Goal: Information Seeking & Learning: Learn about a topic

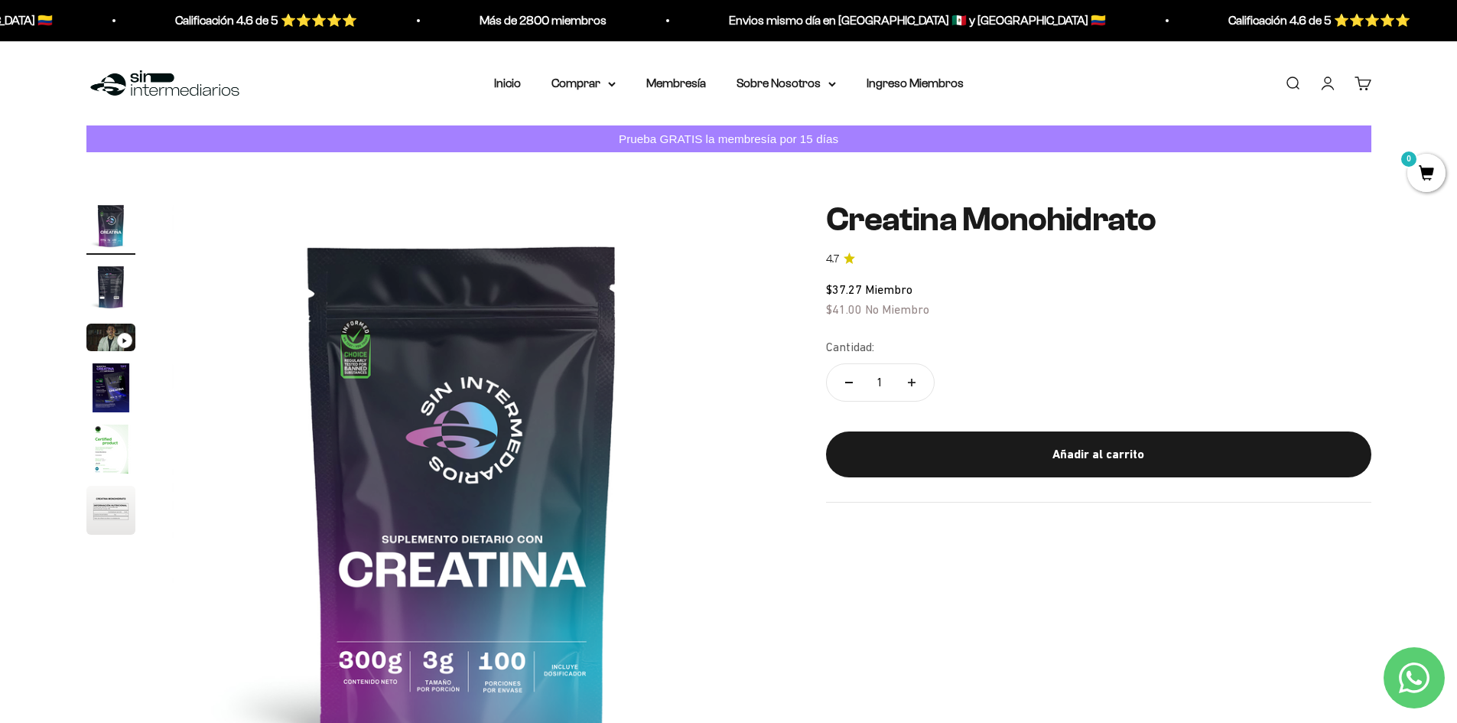
click at [526, 399] on img at bounding box center [462, 491] width 580 height 580
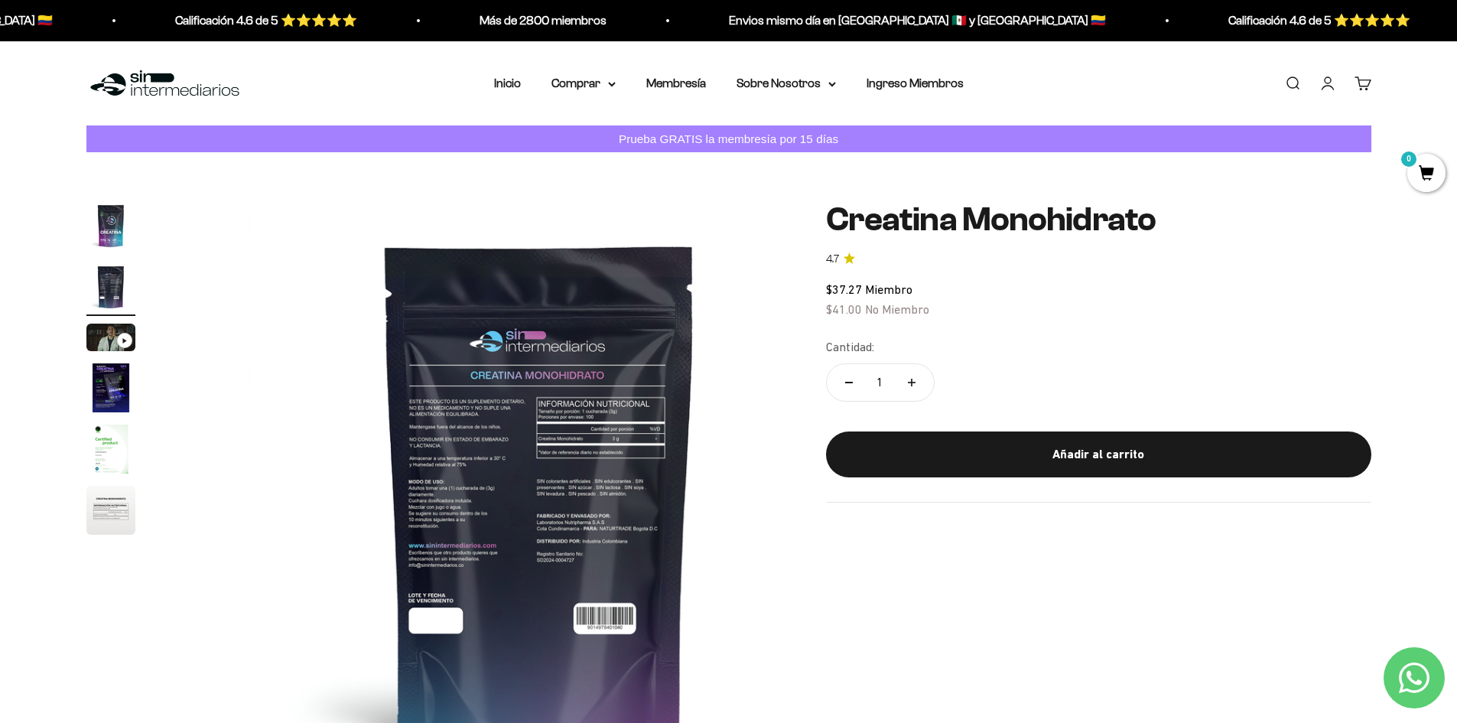
scroll to position [0, 599]
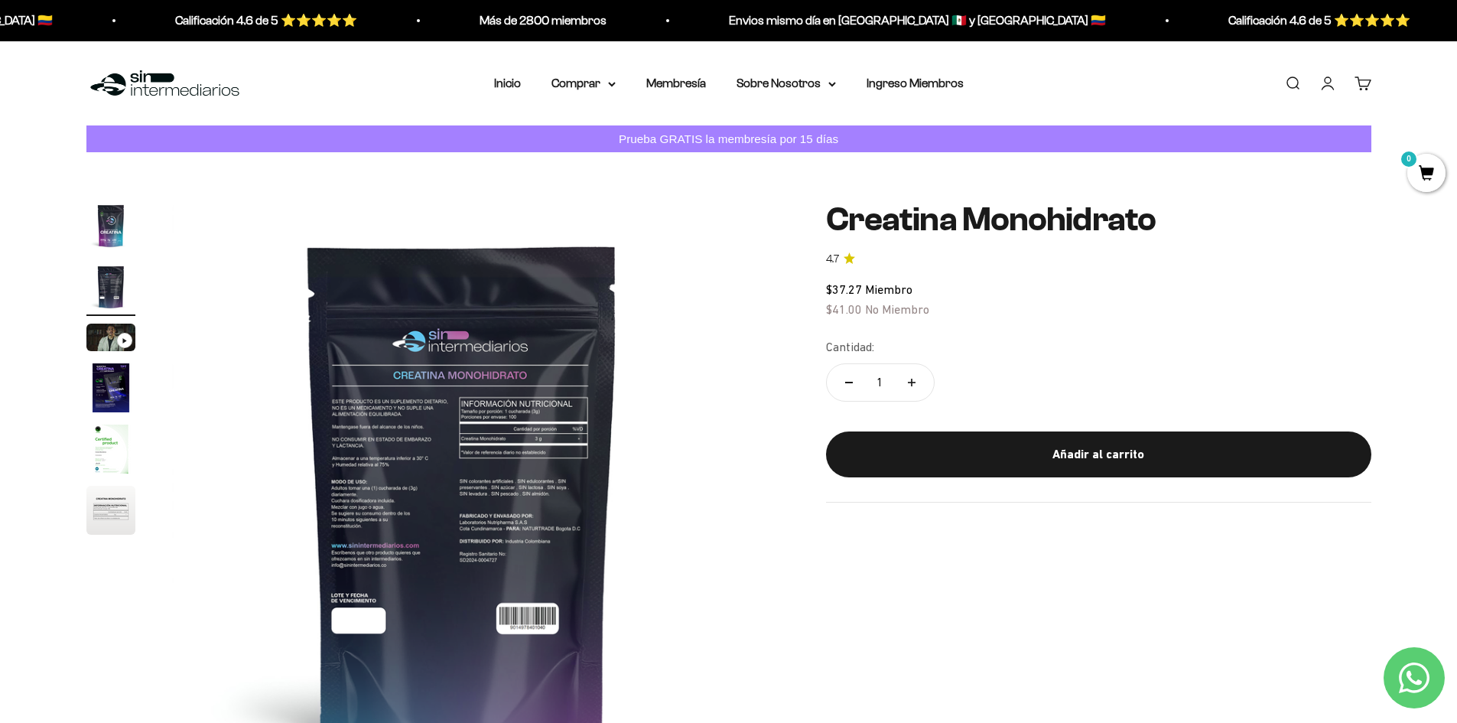
click at [512, 554] on img at bounding box center [462, 491] width 580 height 580
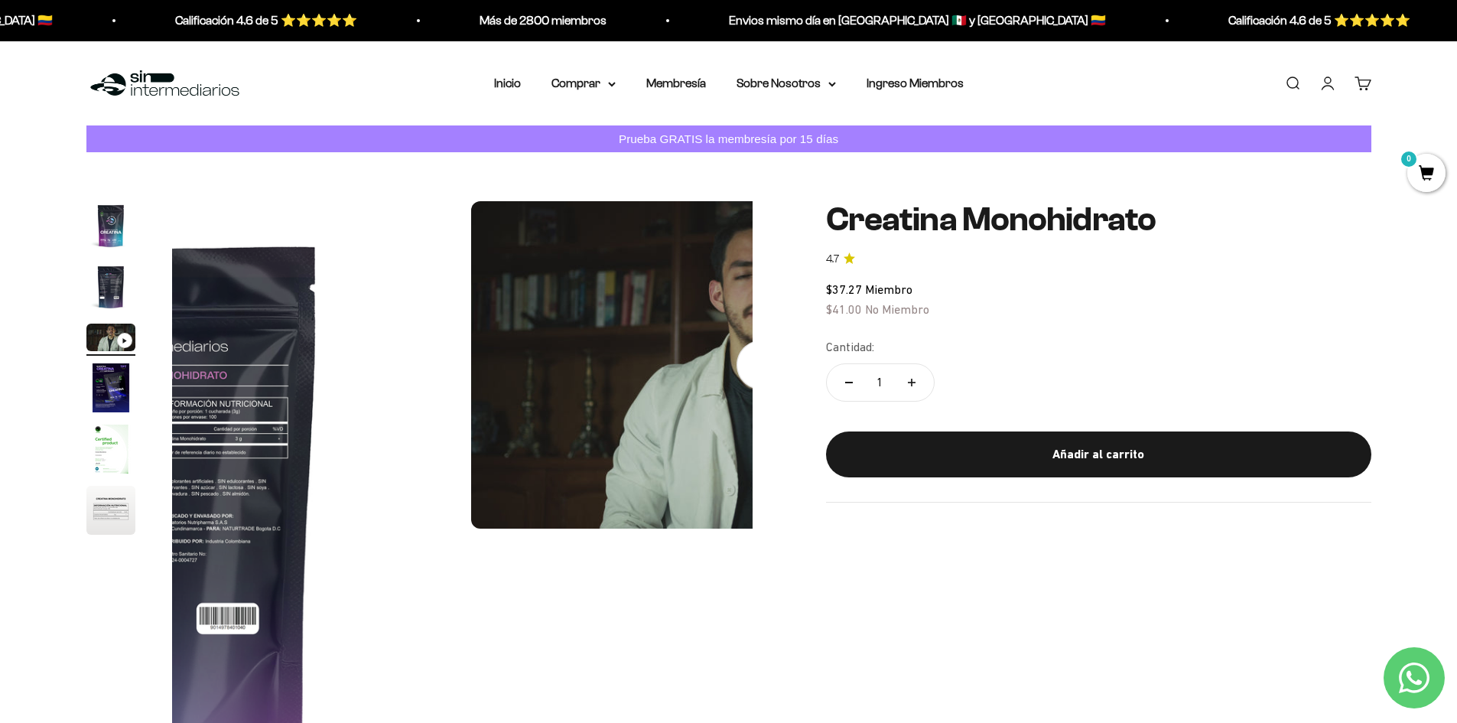
scroll to position [0, 1198]
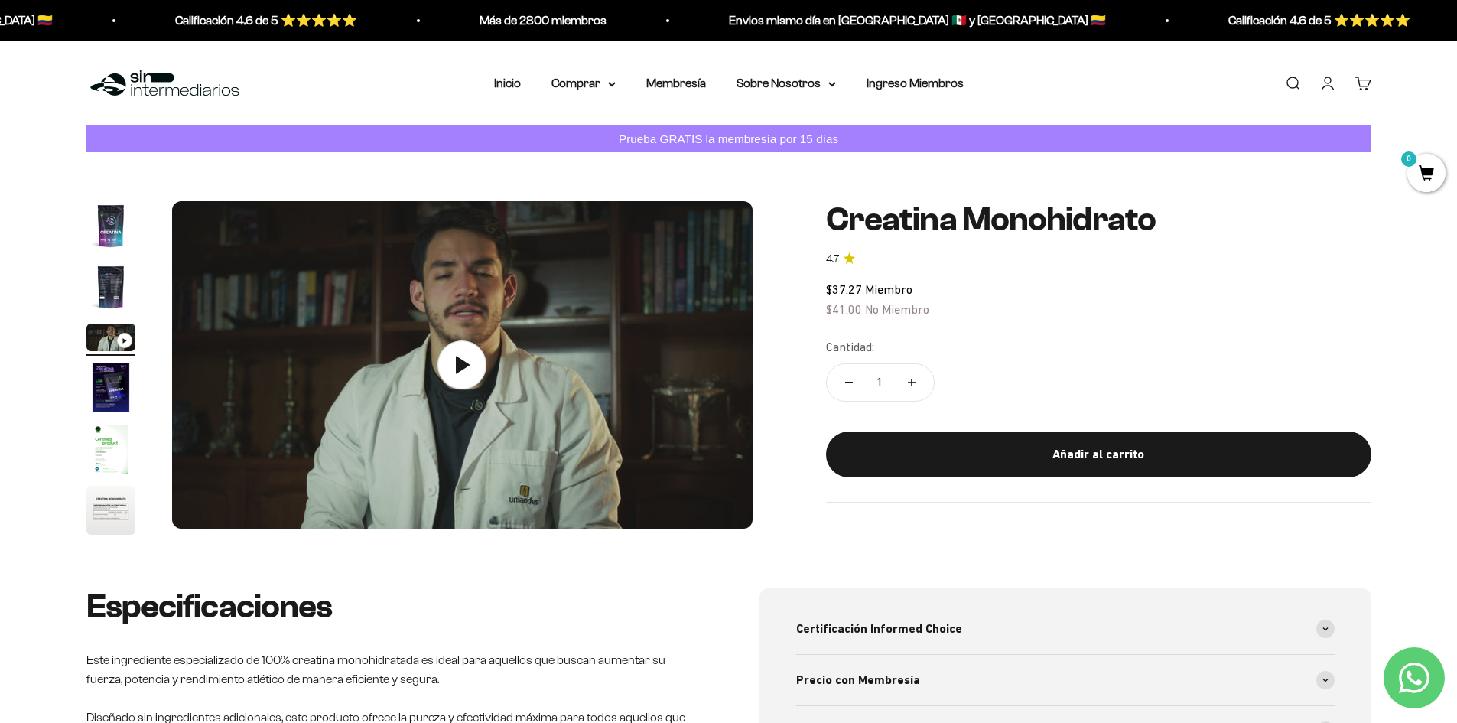
click at [110, 224] on img "Ir al artículo 1" at bounding box center [110, 225] width 49 height 49
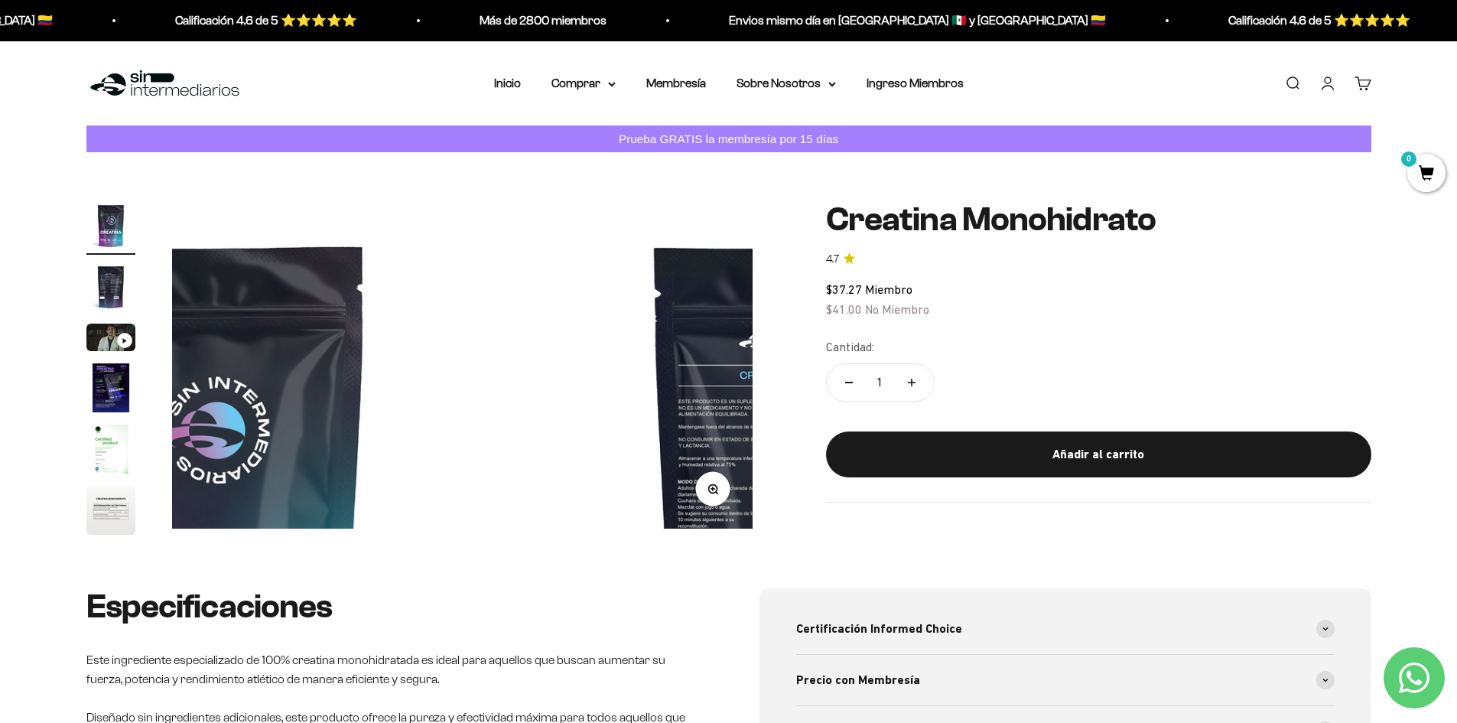
scroll to position [0, 0]
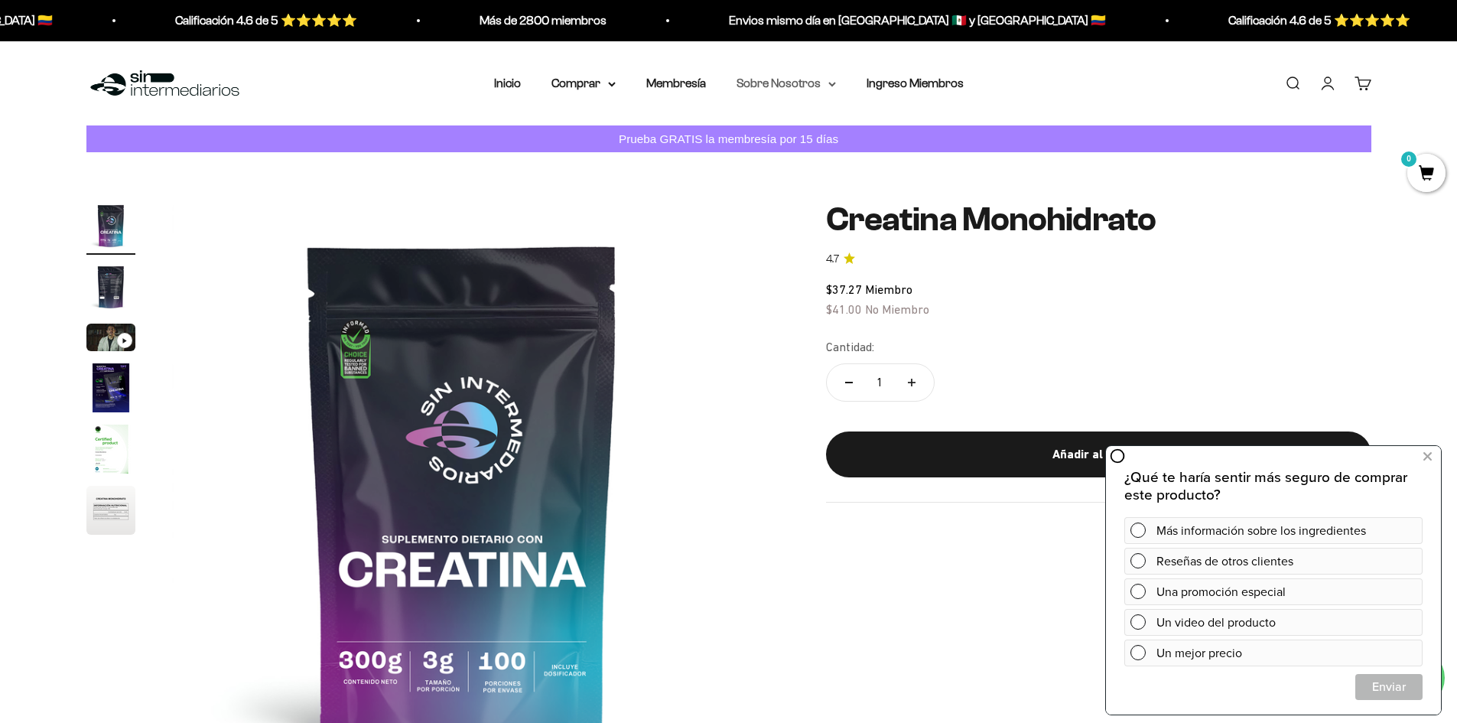
click at [793, 79] on summary "Sobre Nosotros" at bounding box center [786, 83] width 99 height 20
click at [508, 80] on link "Inicio" at bounding box center [507, 82] width 27 height 13
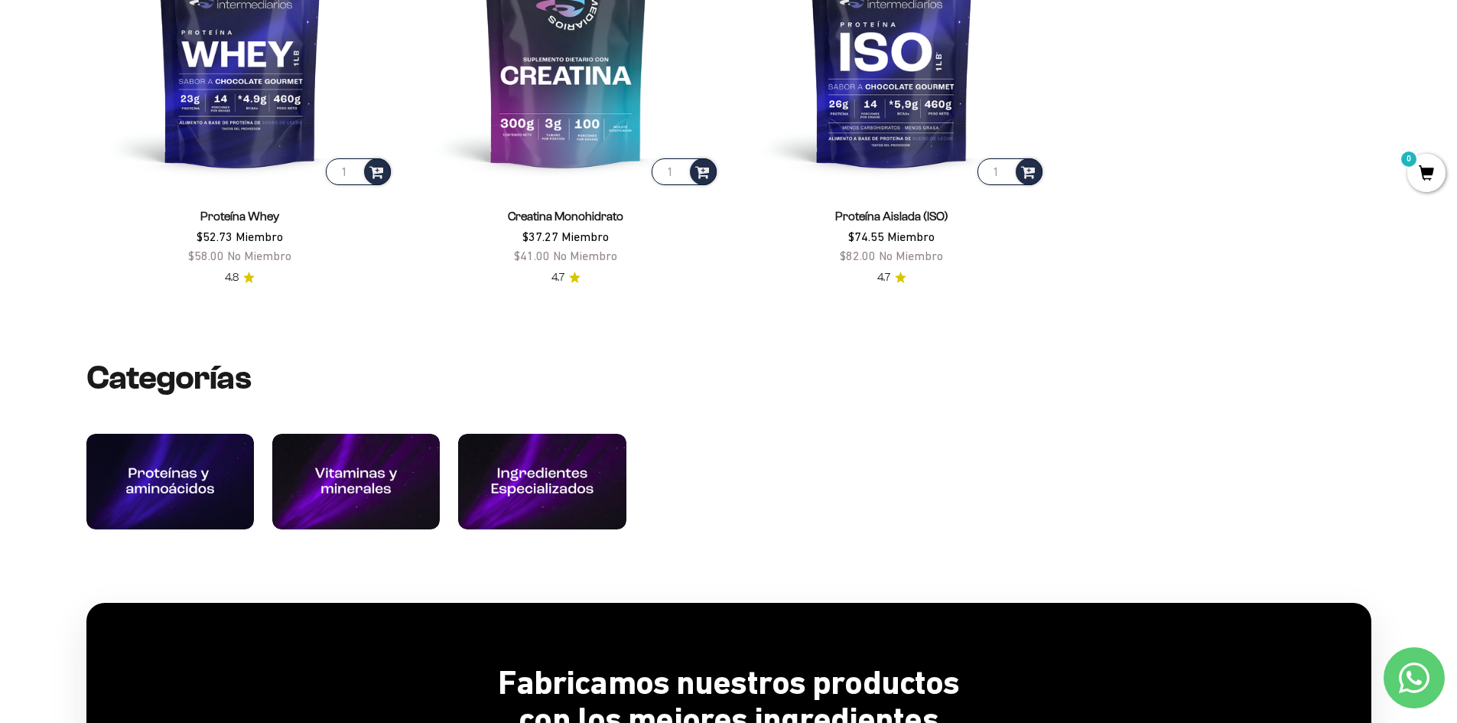
scroll to position [918, 0]
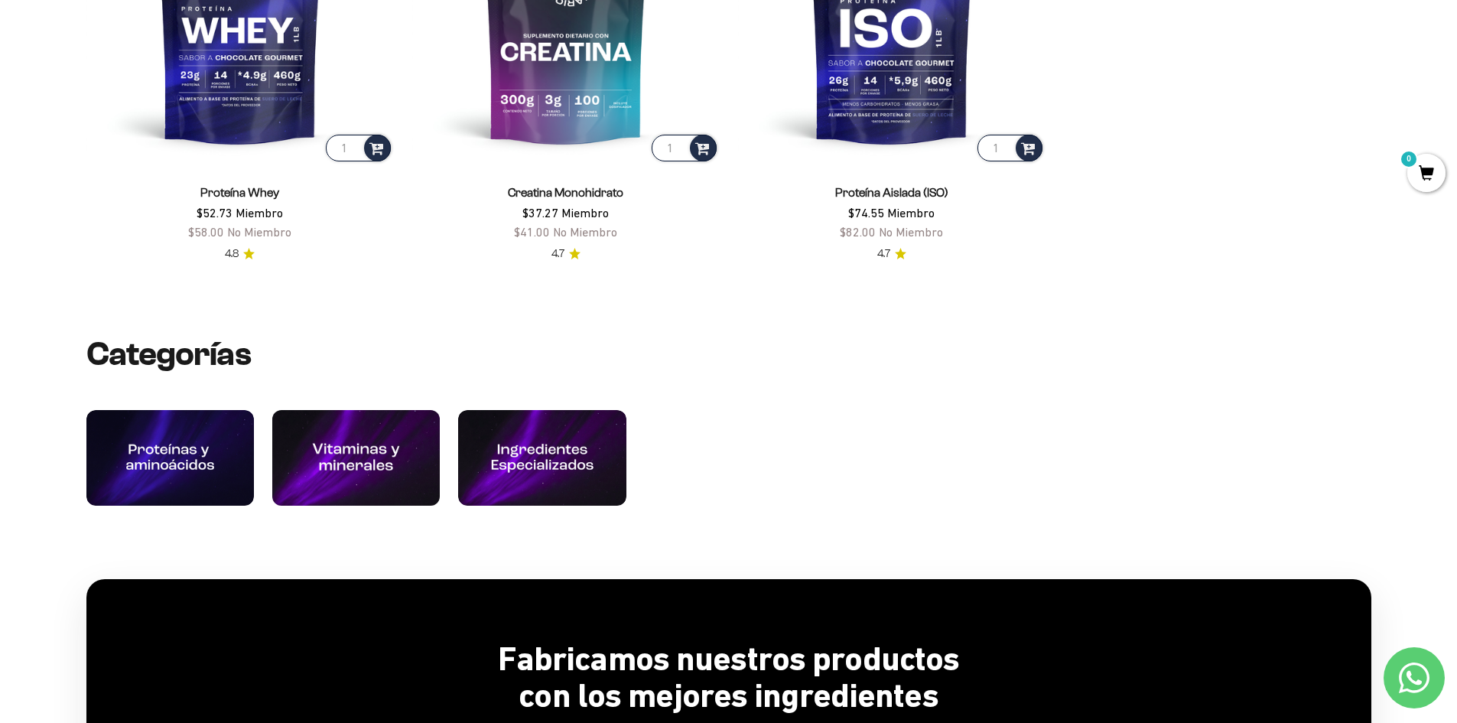
click at [314, 459] on img at bounding box center [356, 458] width 178 height 102
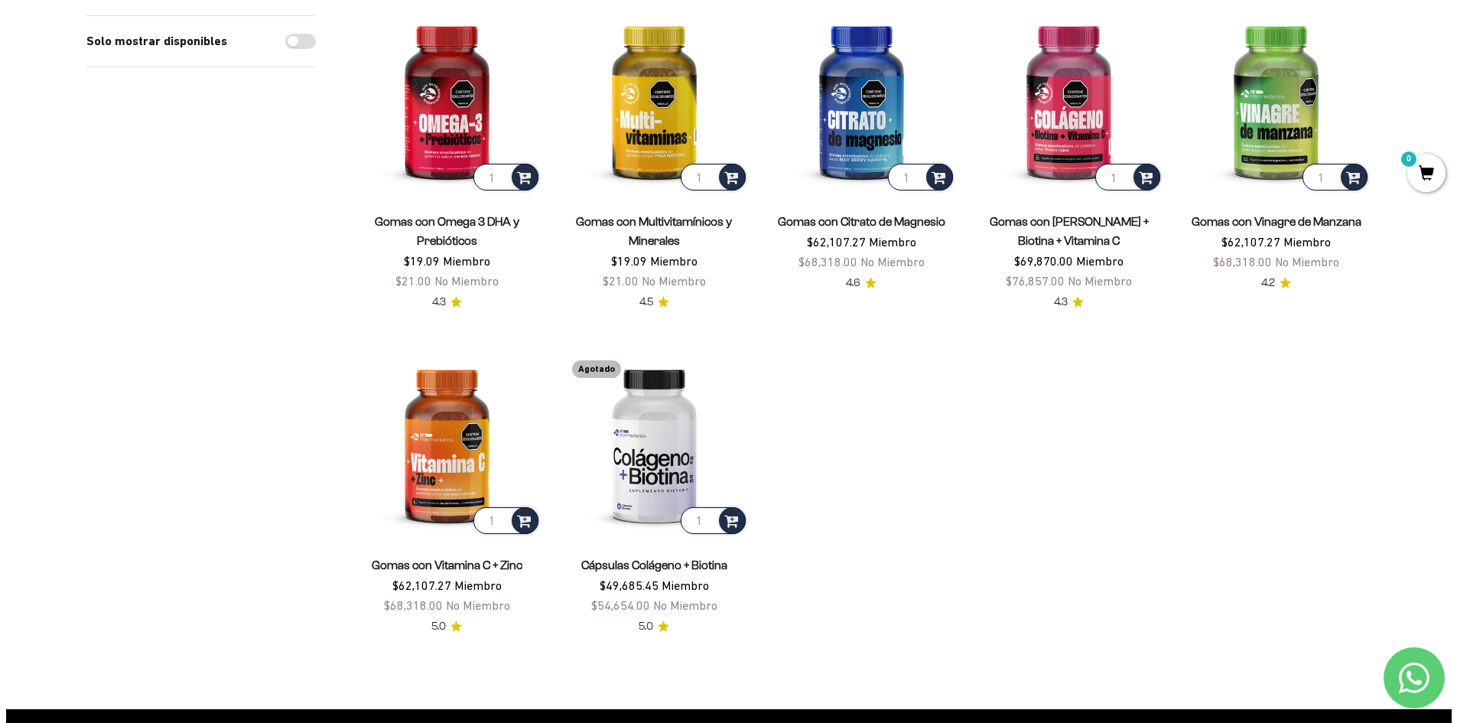
scroll to position [229, 0]
click at [672, 450] on img at bounding box center [654, 441] width 189 height 189
